Goal: Register for event/course

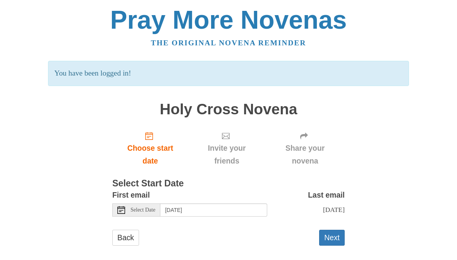
scroll to position [5, 0]
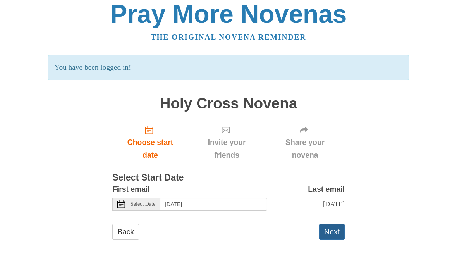
click at [338, 231] on button "Next" at bounding box center [332, 232] width 26 height 16
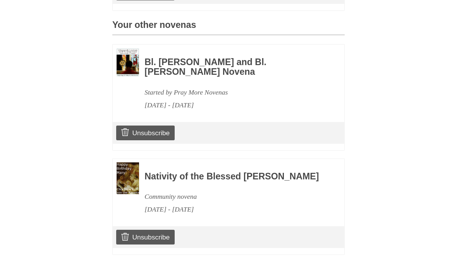
scroll to position [332, 0]
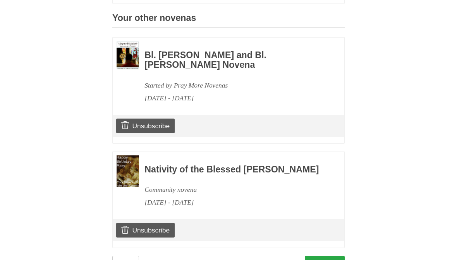
click at [334, 259] on link "Continue" at bounding box center [325, 264] width 40 height 16
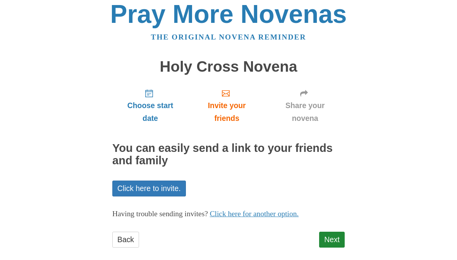
scroll to position [13, 0]
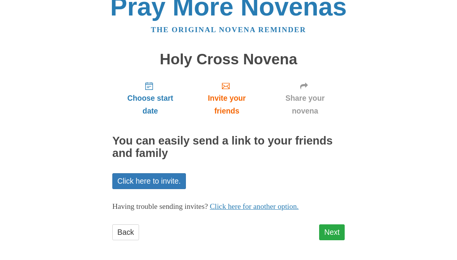
click at [334, 230] on link "Next" at bounding box center [332, 232] width 26 height 16
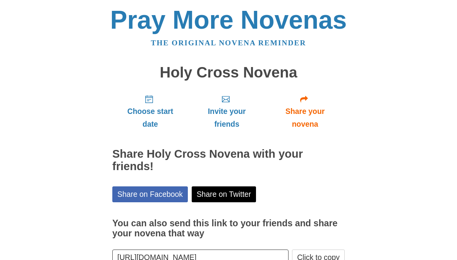
scroll to position [11, 0]
